Goal: Information Seeking & Learning: Find specific fact

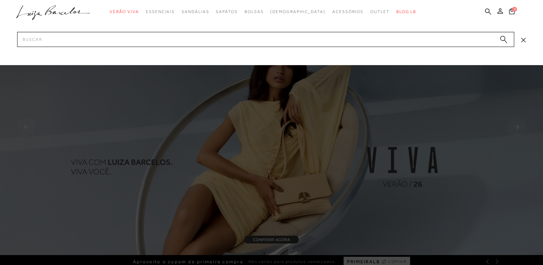
click at [139, 37] on input "Pesquisar" at bounding box center [265, 39] width 497 height 15
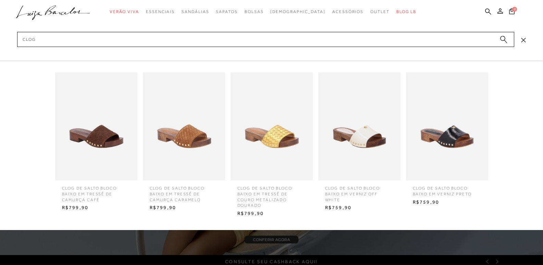
type input "clog"
click at [378, 154] on img at bounding box center [359, 126] width 82 height 108
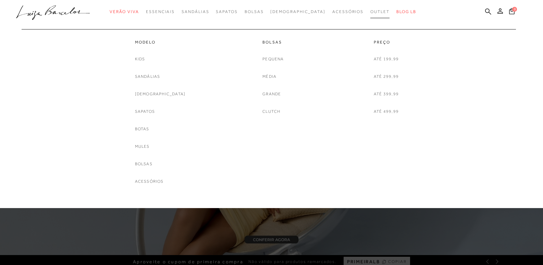
click at [370, 11] on span "Outlet" at bounding box center [379, 11] width 19 height 5
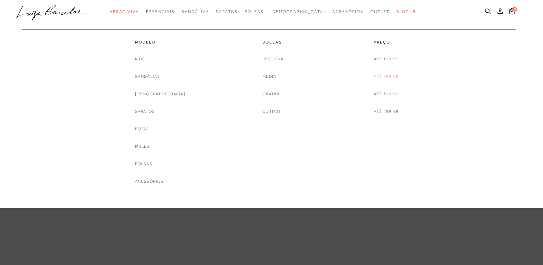
click at [387, 77] on link "Até 299,99" at bounding box center [385, 76] width 25 height 7
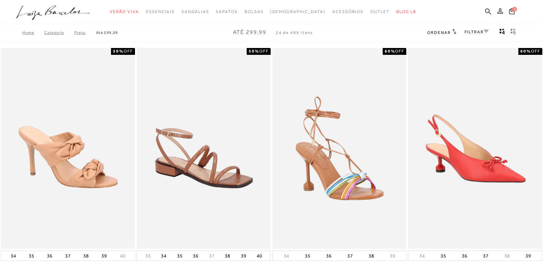
click at [482, 32] on link "FILTRAR" at bounding box center [476, 31] width 24 height 5
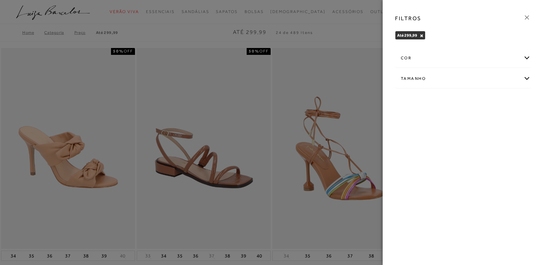
click at [487, 30] on div "Até 299,99 × Limpar todos os refinamentos" at bounding box center [462, 36] width 147 height 18
click at [527, 61] on div "cor" at bounding box center [462, 58] width 135 height 18
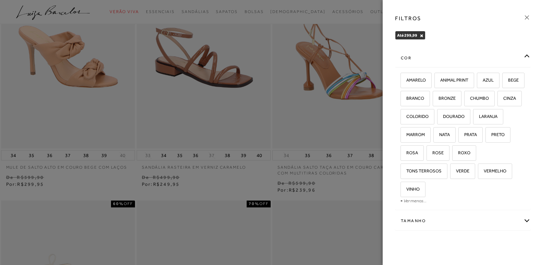
scroll to position [103, 0]
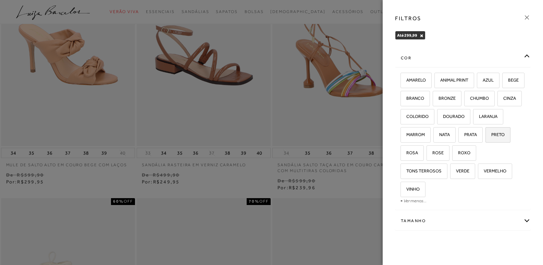
click at [485, 142] on label "PRETO" at bounding box center [497, 134] width 24 height 15
click at [484, 139] on input "PRETO" at bounding box center [487, 135] width 7 height 7
checkbox input "true"
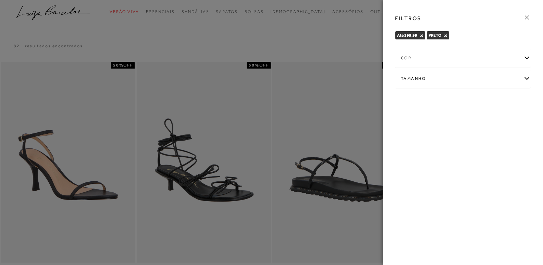
click at [526, 17] on icon at bounding box center [527, 18] width 8 height 8
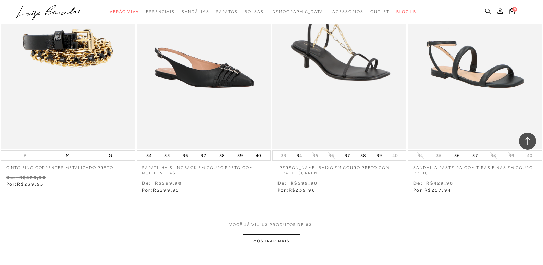
scroll to position [685, 0]
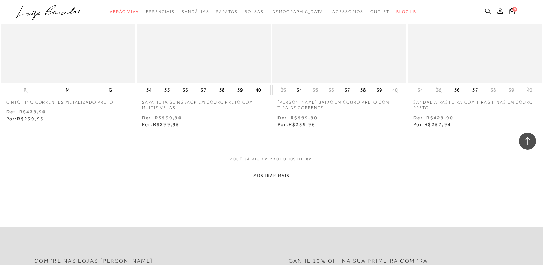
click at [265, 175] on button "MOSTRAR MAIS" at bounding box center [271, 175] width 58 height 13
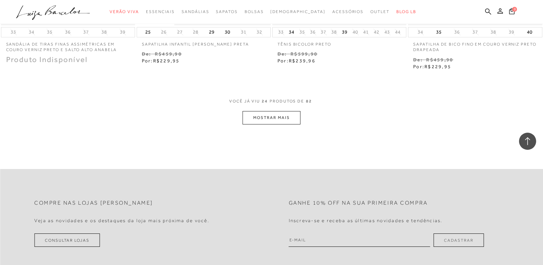
scroll to position [1506, 0]
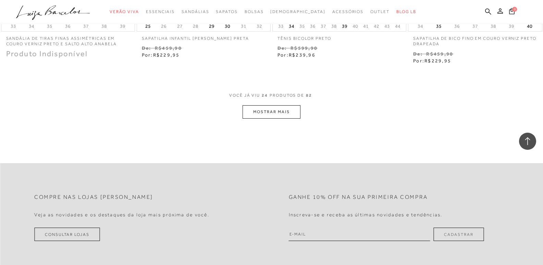
click at [260, 110] on button "MOSTRAR MAIS" at bounding box center [271, 111] width 58 height 13
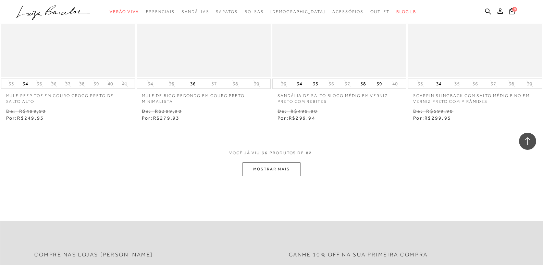
scroll to position [2225, 0]
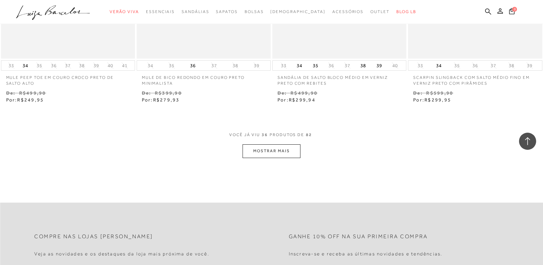
click at [278, 154] on button "MOSTRAR MAIS" at bounding box center [271, 150] width 58 height 13
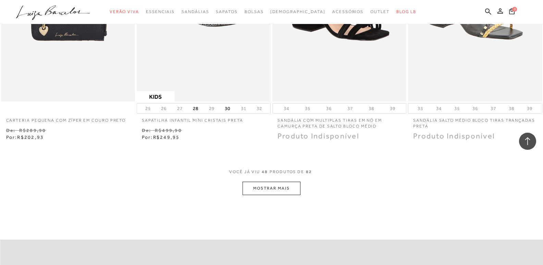
scroll to position [2944, 0]
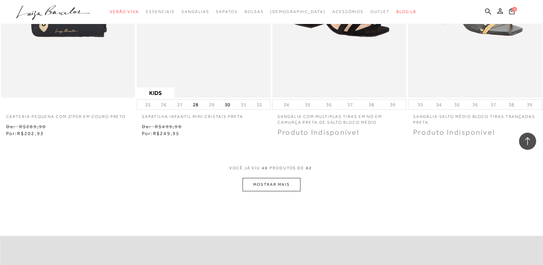
click at [283, 185] on button "MOSTRAR MAIS" at bounding box center [271, 184] width 58 height 13
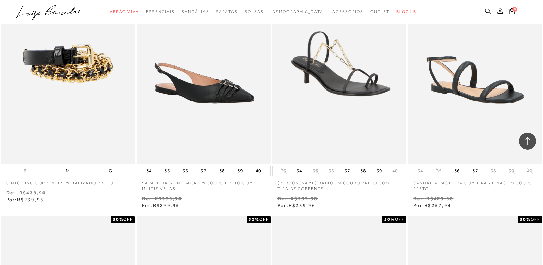
scroll to position [616, 0]
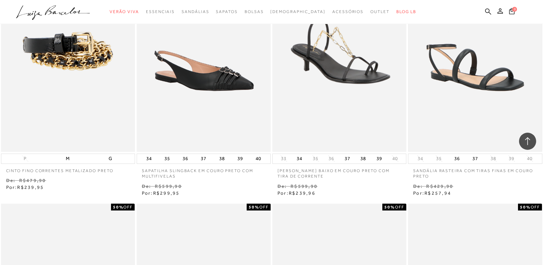
click at [463, 97] on img at bounding box center [474, 51] width 132 height 199
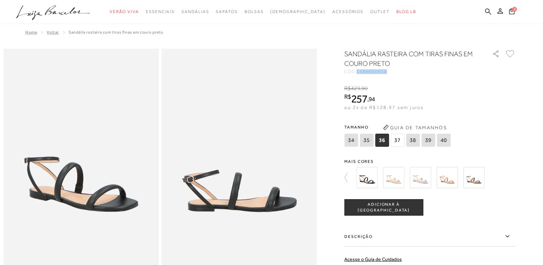
drag, startPoint x: 390, startPoint y: 72, endPoint x: 360, endPoint y: 73, distance: 29.8
click at [360, 73] on div "CÓD: 1160025514" at bounding box center [412, 71] width 137 height 4
copy span "1160025514"
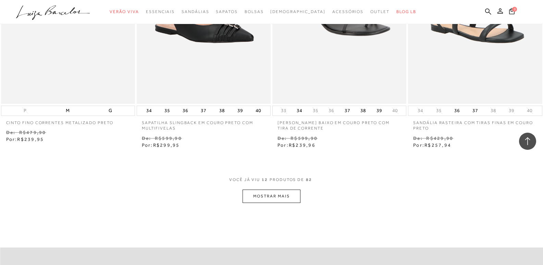
scroll to position [753, 0]
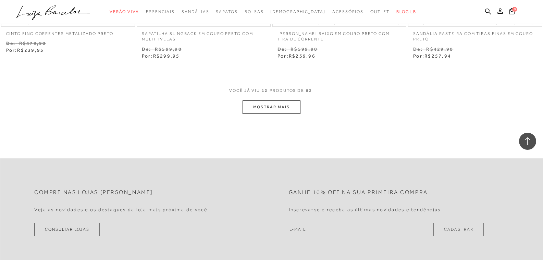
click at [279, 105] on button "MOSTRAR MAIS" at bounding box center [271, 106] width 58 height 13
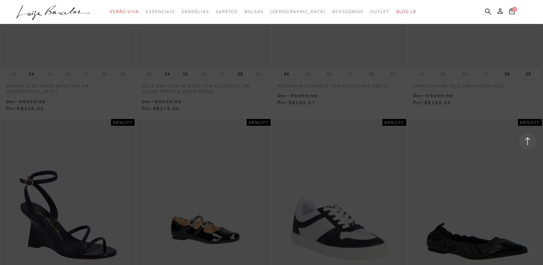
scroll to position [1198, 0]
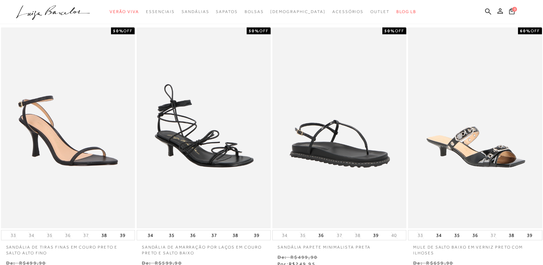
click at [207, 156] on img at bounding box center [203, 127] width 132 height 199
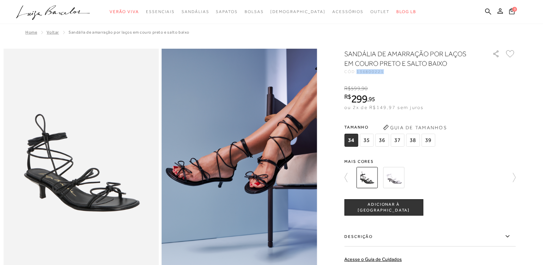
drag, startPoint x: 361, startPoint y: 72, endPoint x: 394, endPoint y: 72, distance: 33.2
click at [396, 72] on div "CÓD: 136800221" at bounding box center [412, 71] width 137 height 4
copy span "136800221"
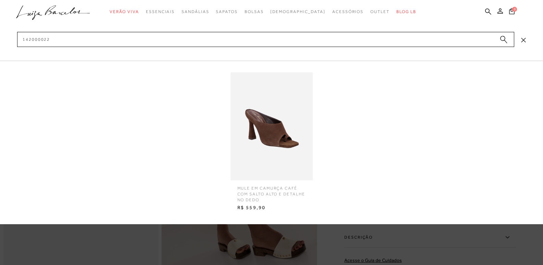
type input "142000022"
click at [501, 38] on circle "submit" at bounding box center [502, 38] width 5 height 5
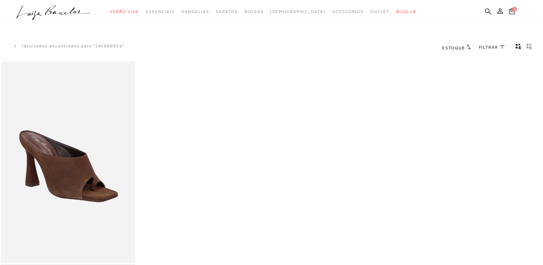
click at [99, 168] on img at bounding box center [68, 162] width 132 height 199
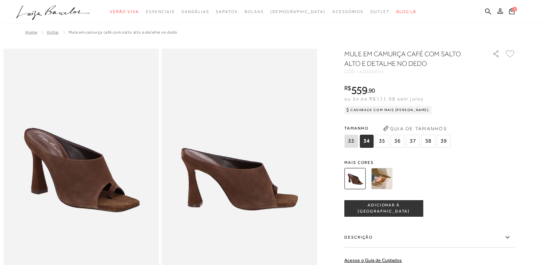
scroll to position [240, 0]
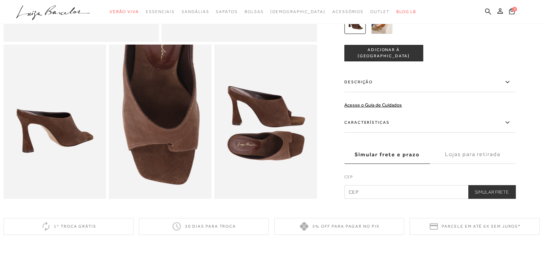
click at [509, 86] on icon at bounding box center [507, 82] width 8 height 9
click at [0, 0] on input "Descrição" at bounding box center [0, 0] width 0 height 0
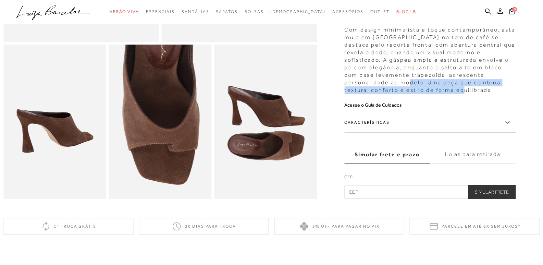
drag, startPoint x: 389, startPoint y: 90, endPoint x: 442, endPoint y: 97, distance: 53.9
click at [442, 94] on div "Com design minimalista e toque contemporâneo, esta mule em [GEOGRAPHIC_DATA] no…" at bounding box center [429, 58] width 171 height 71
copy div "peça que combina textura, conforto e estilo de forma equilibrada."
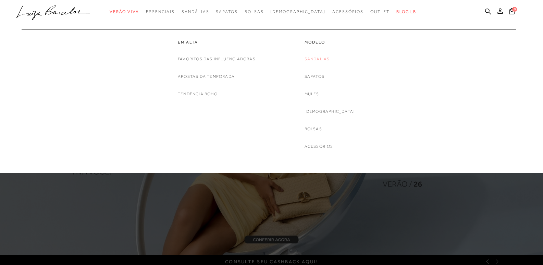
click at [326, 57] on link "Sandálias" at bounding box center [316, 58] width 25 height 7
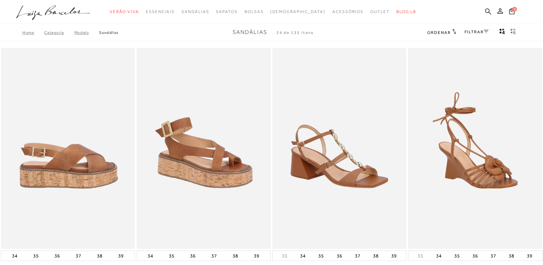
click at [111, 184] on img at bounding box center [68, 148] width 133 height 201
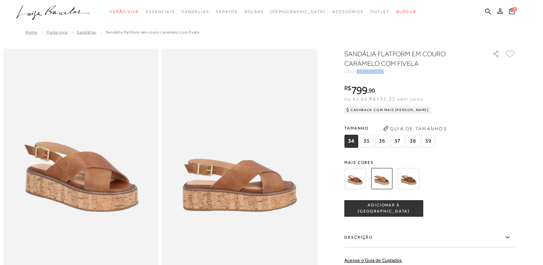
drag, startPoint x: 360, startPoint y: 72, endPoint x: 387, endPoint y: 73, distance: 27.1
click at [387, 73] on div "CÓD: 605000171" at bounding box center [412, 71] width 137 height 4
copy span "605000171"
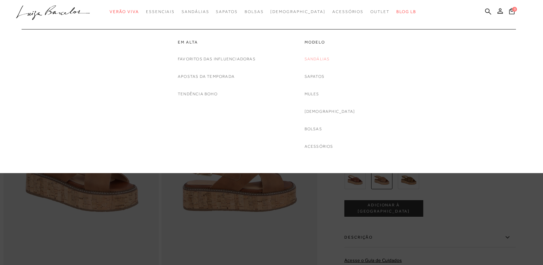
click at [327, 58] on link "Sandálias" at bounding box center [316, 58] width 25 height 7
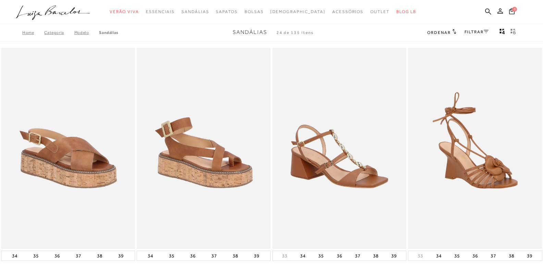
click at [355, 28] on div "Home Categoria Modelo Sandálias Sandálias 24 de 135 itens Ordenar Ordenar por P…" at bounding box center [271, 33] width 543 height 18
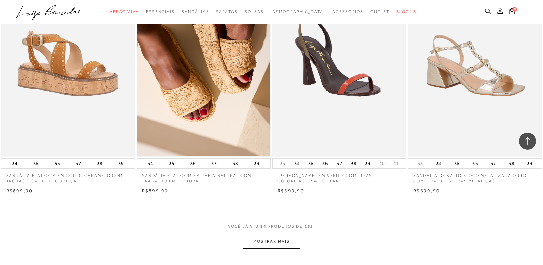
scroll to position [1335, 0]
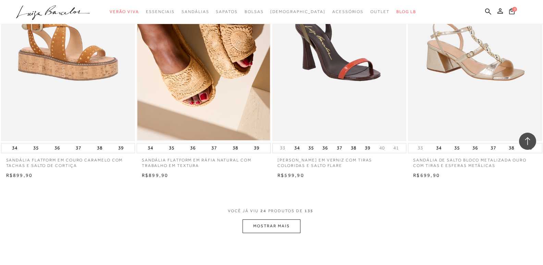
click at [278, 224] on button "MOSTRAR MAIS" at bounding box center [271, 225] width 58 height 13
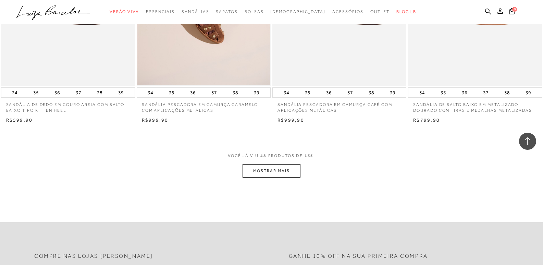
scroll to position [2875, 0]
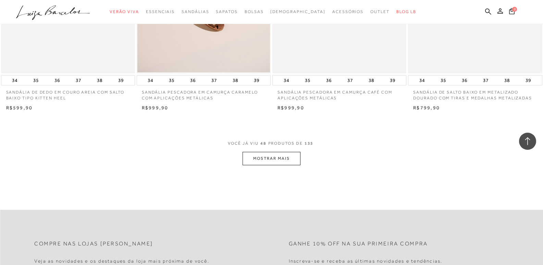
click at [260, 165] on button "MOSTRAR MAIS" at bounding box center [271, 158] width 58 height 13
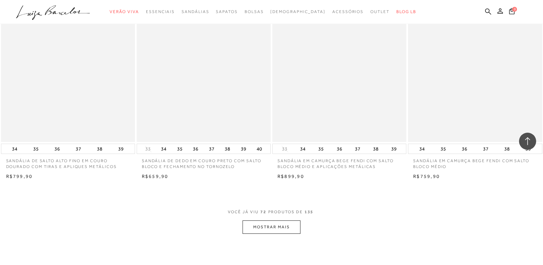
scroll to position [4381, 0]
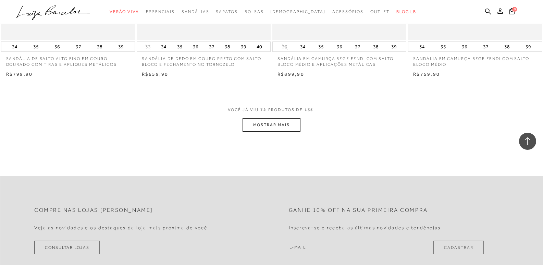
click at [262, 125] on button "MOSTRAR MAIS" at bounding box center [271, 124] width 58 height 13
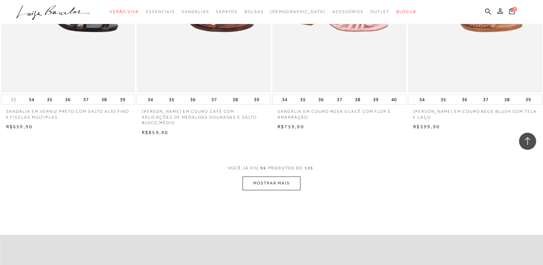
scroll to position [5819, 0]
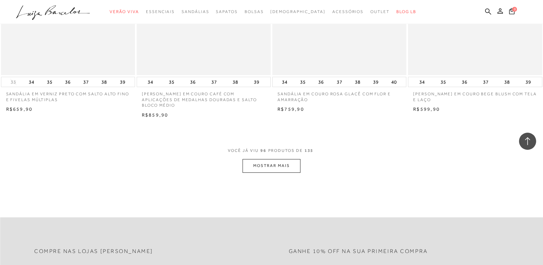
click at [269, 164] on button "MOSTRAR MAIS" at bounding box center [271, 165] width 58 height 13
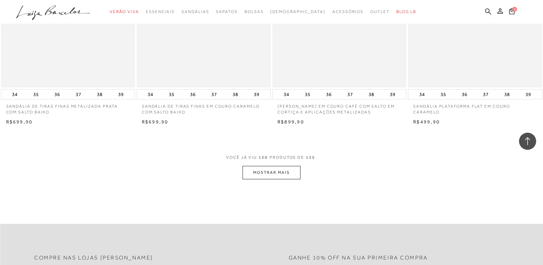
scroll to position [7291, 0]
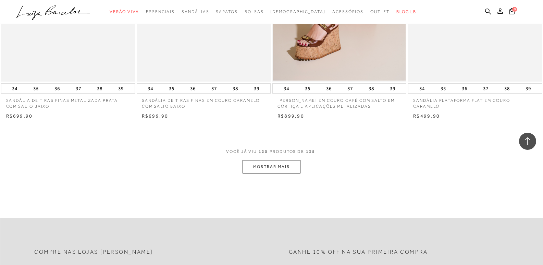
click at [286, 162] on button "MOSTRAR MAIS" at bounding box center [271, 166] width 58 height 13
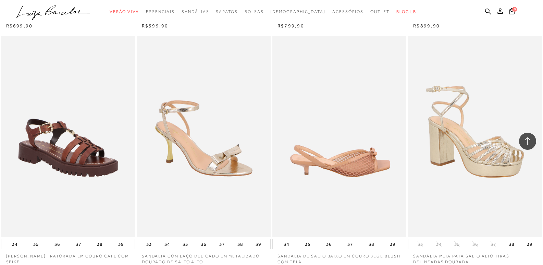
scroll to position [7481, 0]
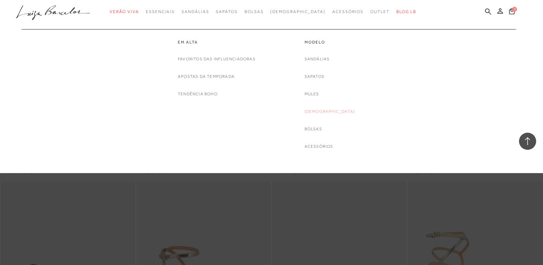
click at [331, 113] on link "[DEMOGRAPHIC_DATA]" at bounding box center [329, 111] width 51 height 7
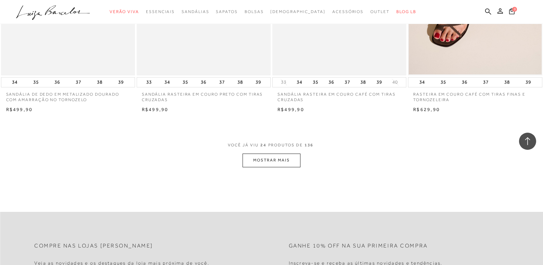
scroll to position [1403, 0]
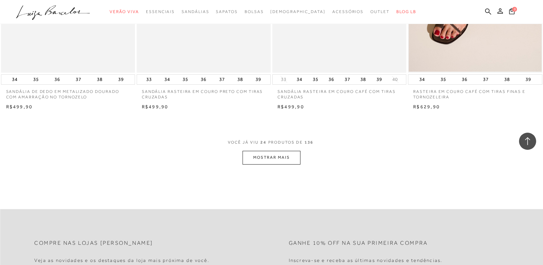
click at [266, 158] on button "MOSTRAR MAIS" at bounding box center [271, 157] width 58 height 13
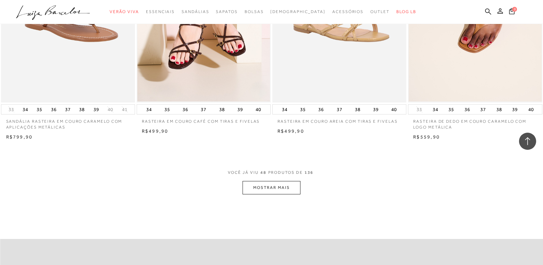
scroll to position [2910, 0]
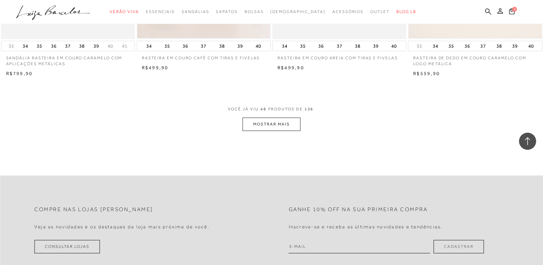
click at [266, 123] on button "MOSTRAR MAIS" at bounding box center [271, 123] width 58 height 13
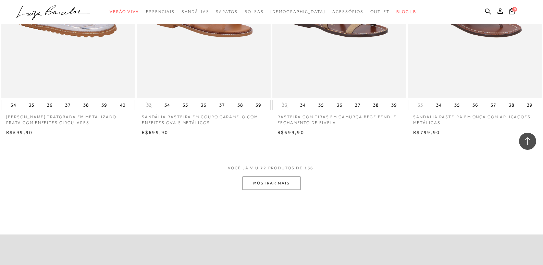
scroll to position [4381, 0]
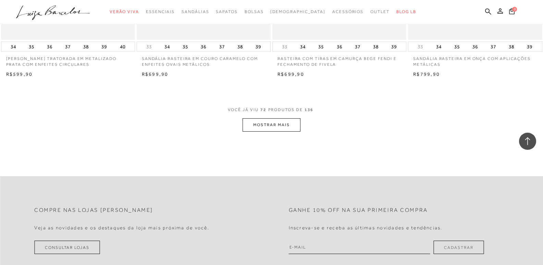
click at [265, 126] on button "MOSTRAR MAIS" at bounding box center [271, 124] width 58 height 13
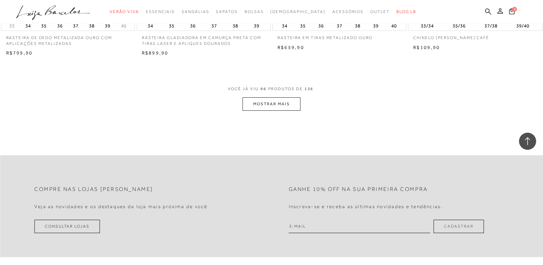
scroll to position [5922, 0]
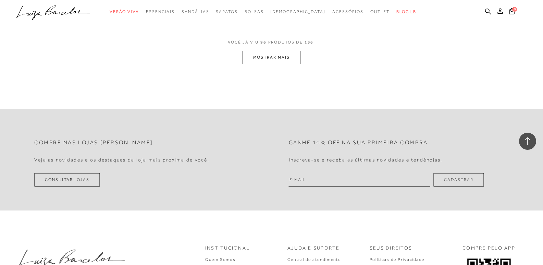
click at [262, 58] on button "MOSTRAR MAIS" at bounding box center [271, 57] width 58 height 13
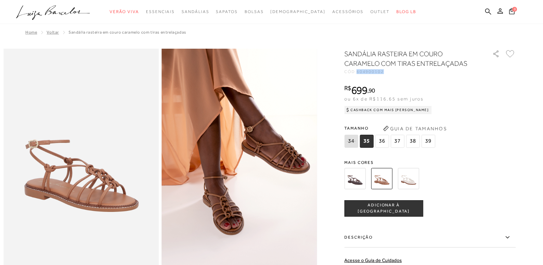
drag, startPoint x: 361, startPoint y: 72, endPoint x: 386, endPoint y: 75, distance: 25.6
click at [386, 75] on div "SANDÁLIA RASTEIRA EM COURO CARAMELO COM TIRAS ENTRELAÇADAS CÓD: 604900102 × É n…" at bounding box center [429, 201] width 171 height 305
copy span "604900102"
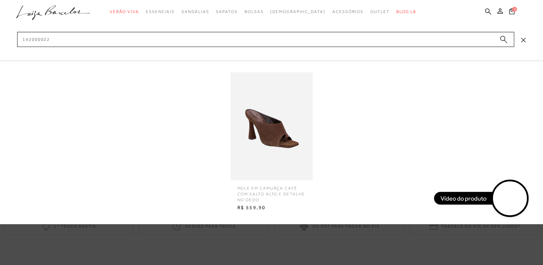
type input "142000022"
click at [289, 133] on img at bounding box center [271, 126] width 82 height 108
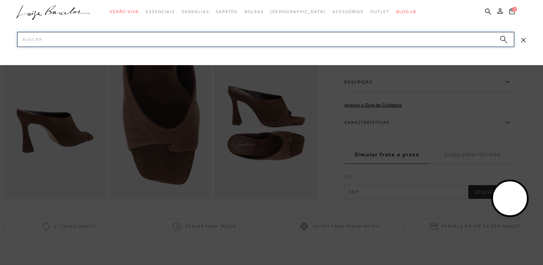
click at [105, 40] on input "Pesquisar" at bounding box center [265, 39] width 497 height 15
paste input "142000022"
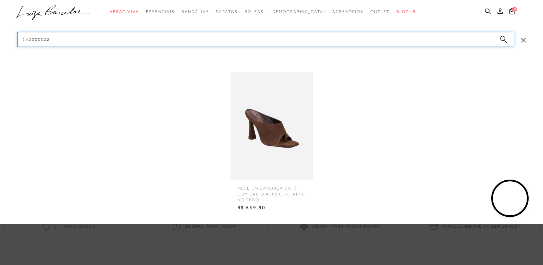
type input "142000022"
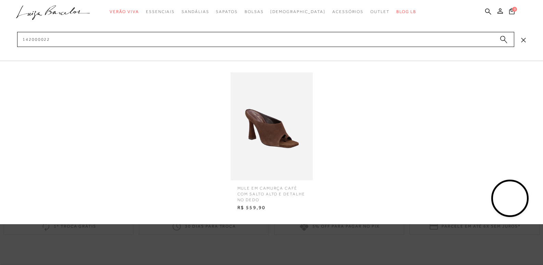
click at [270, 154] on img at bounding box center [271, 126] width 82 height 108
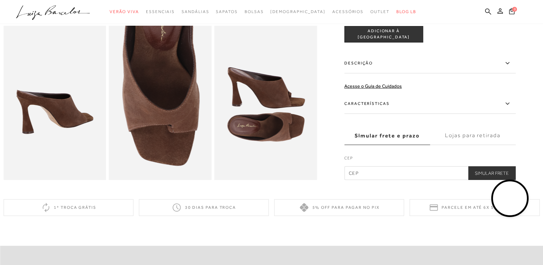
scroll to position [274, 0]
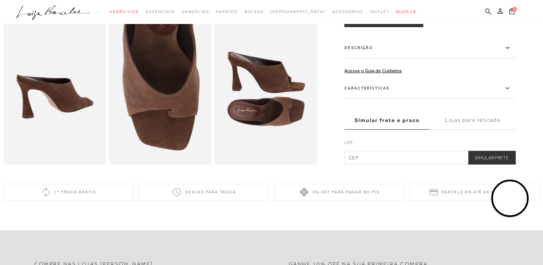
click at [510, 53] on div "categoryHeader .a{fill-rule:evenodd;} Verão Viva Em alta Favoritos das Influenc…" at bounding box center [266, 32] width 543 height 65
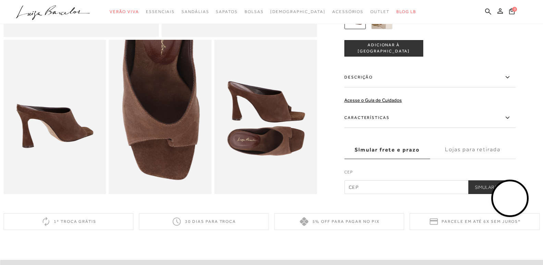
scroll to position [205, 0]
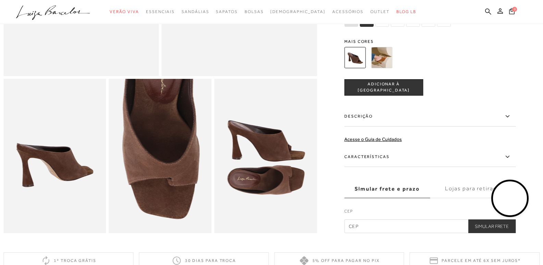
click at [509, 117] on icon at bounding box center [507, 116] width 4 height 2
click at [0, 0] on input "Descrição" at bounding box center [0, 0] width 0 height 0
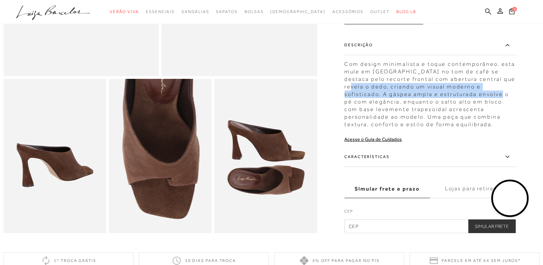
drag, startPoint x: 345, startPoint y: 85, endPoint x: 359, endPoint y: 91, distance: 15.1
click at [359, 91] on div at bounding box center [271, 38] width 536 height 390
click at [494, 92] on div "Com design minimalista e toque contemporâneo, esta mule em [GEOGRAPHIC_DATA] no…" at bounding box center [429, 92] width 171 height 71
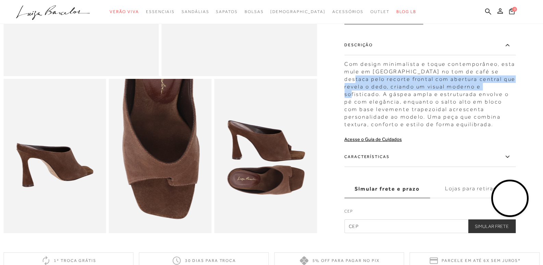
drag, startPoint x: 494, startPoint y: 92, endPoint x: 347, endPoint y: 84, distance: 146.4
click at [347, 84] on div "Com design minimalista e toque contemporâneo, esta mule em [GEOGRAPHIC_DATA] no…" at bounding box center [429, 92] width 171 height 71
copy div "recorte frontal com abertura central que revela o dedo, criando um visual moder…"
